Goal: Information Seeking & Learning: Learn about a topic

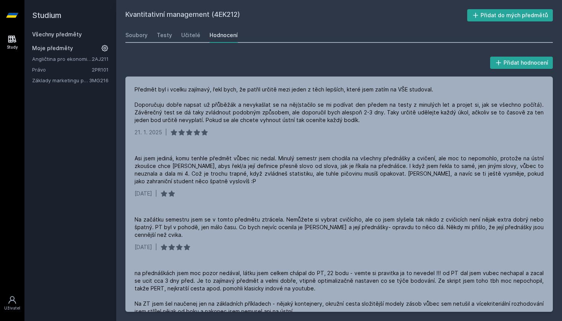
scroll to position [316, 0]
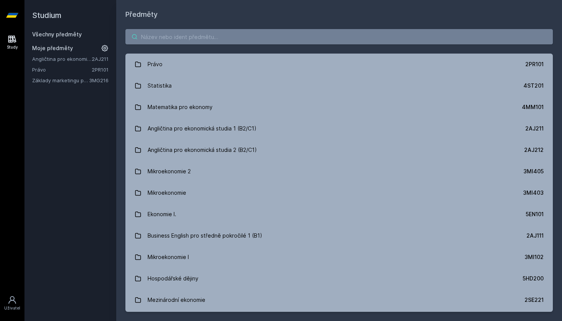
click at [164, 36] on input "search" at bounding box center [339, 36] width 428 height 15
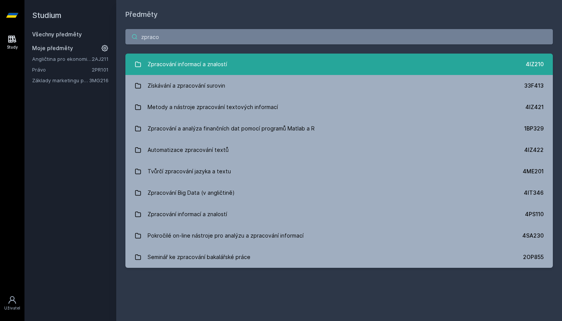
type input "zpraco"
click at [172, 69] on div "Zpracování informací a znalostí" at bounding box center [188, 64] width 80 height 15
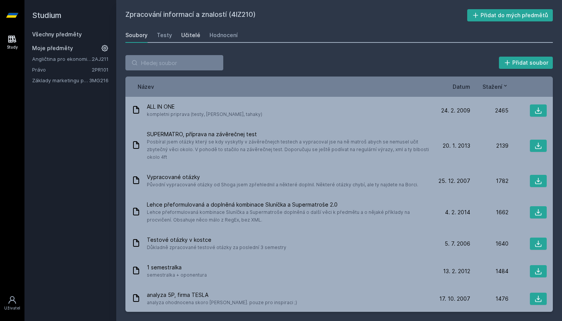
click at [195, 37] on div "Učitelé" at bounding box center [190, 35] width 19 height 8
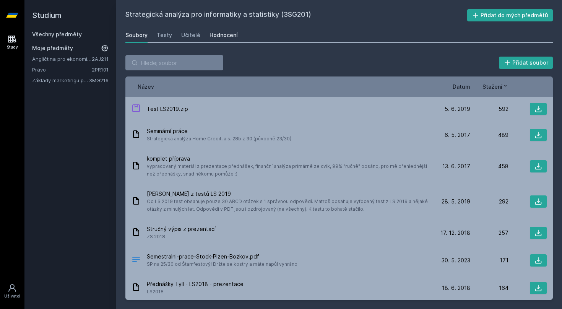
click at [222, 37] on div "Hodnocení" at bounding box center [224, 35] width 28 height 8
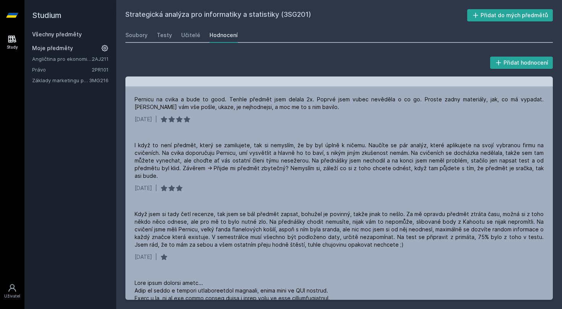
scroll to position [352, 0]
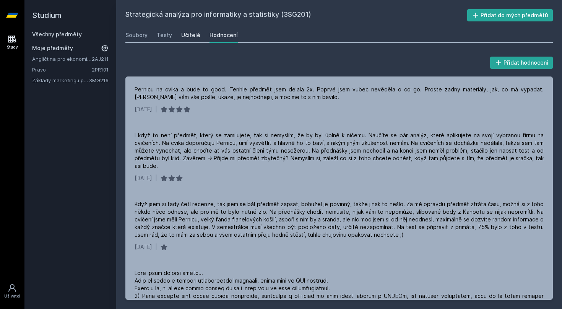
click at [192, 38] on div "Učitelé" at bounding box center [190, 35] width 19 height 8
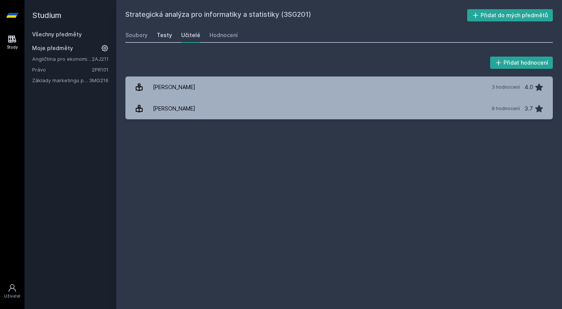
click at [168, 36] on div "Testy" at bounding box center [164, 35] width 15 height 8
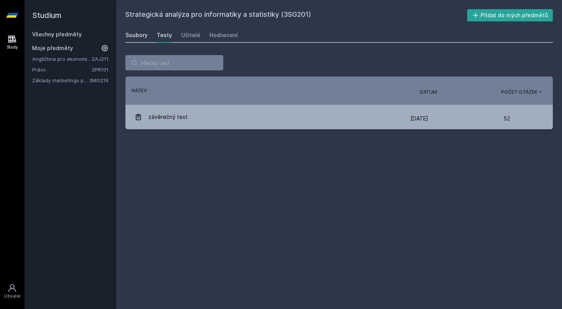
click at [134, 34] on div "Soubory" at bounding box center [136, 35] width 22 height 8
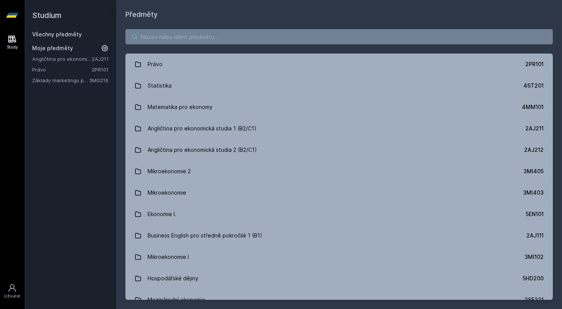
click at [178, 41] on input "search" at bounding box center [339, 36] width 428 height 15
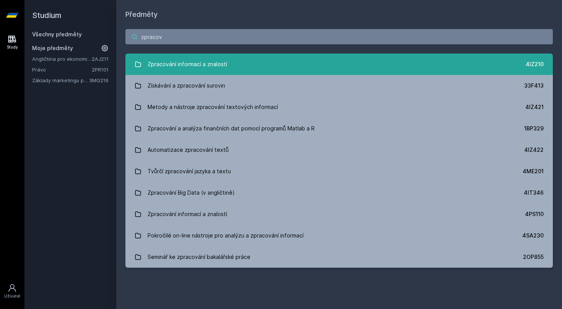
type input "zpracov"
click at [210, 60] on div "Zpracování informací a znalostí" at bounding box center [188, 64] width 80 height 15
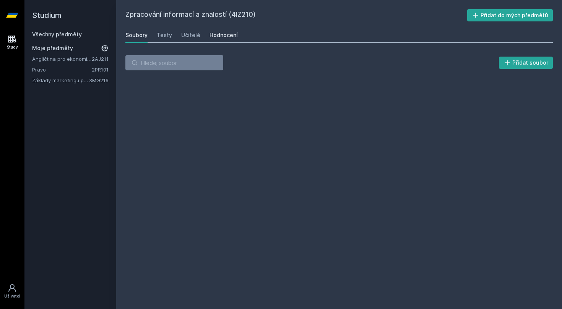
click at [216, 37] on div "Hodnocení" at bounding box center [224, 35] width 28 height 8
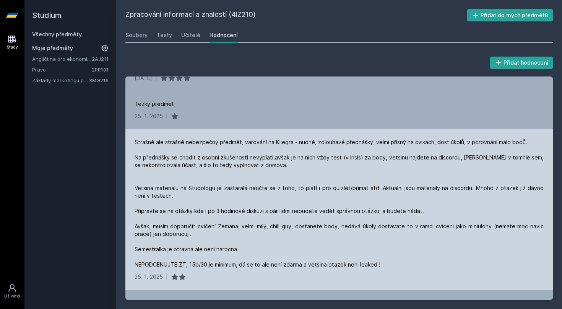
scroll to position [59, 0]
